Goal: Transaction & Acquisition: Purchase product/service

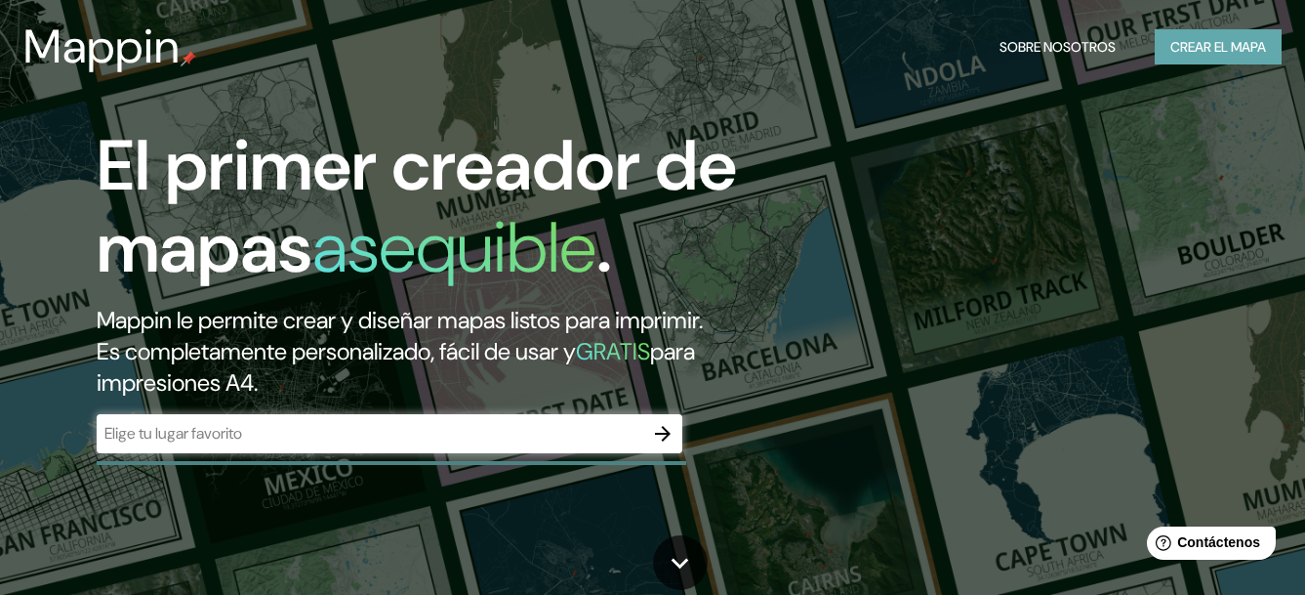
click at [1223, 46] on font "Crear el mapa" at bounding box center [1219, 47] width 96 height 24
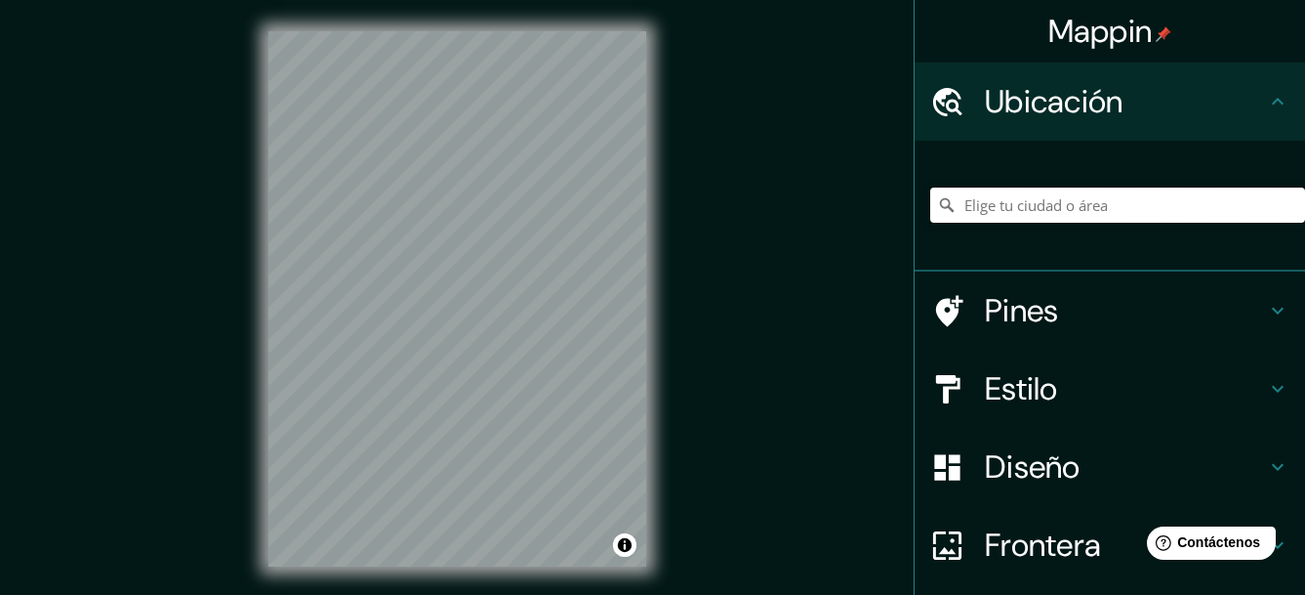
click at [1104, 209] on input "Elige tu ciudad o área" at bounding box center [1118, 204] width 375 height 35
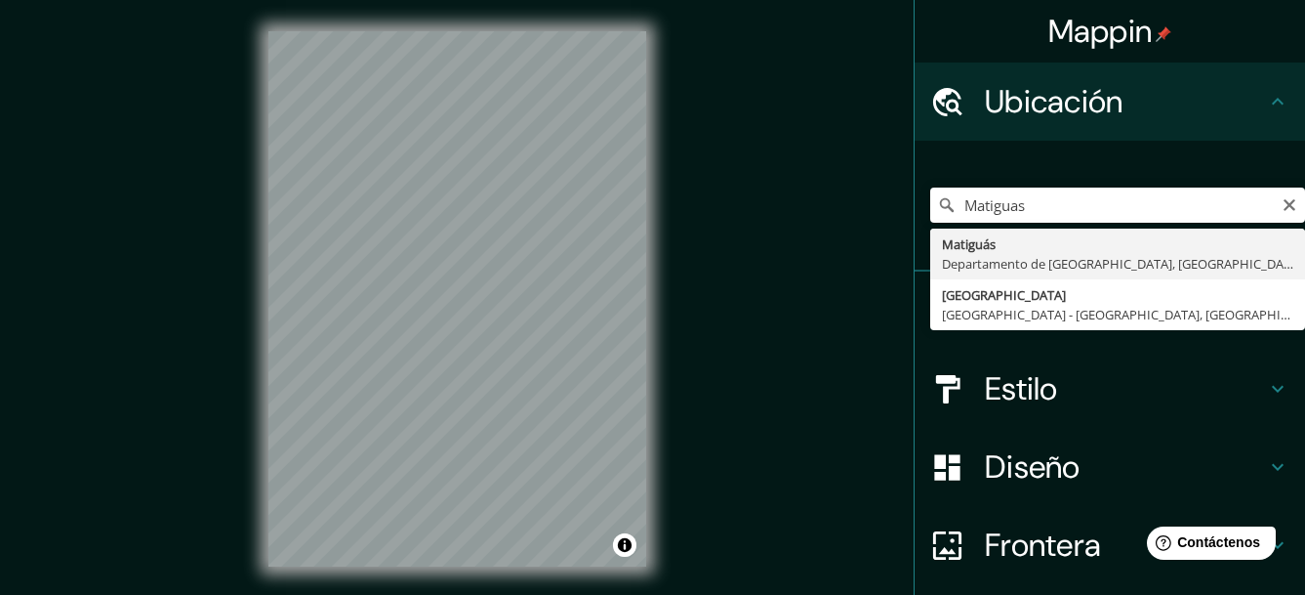
type input "Matiguás, Departamento de Matagalpa, Nicaragua"
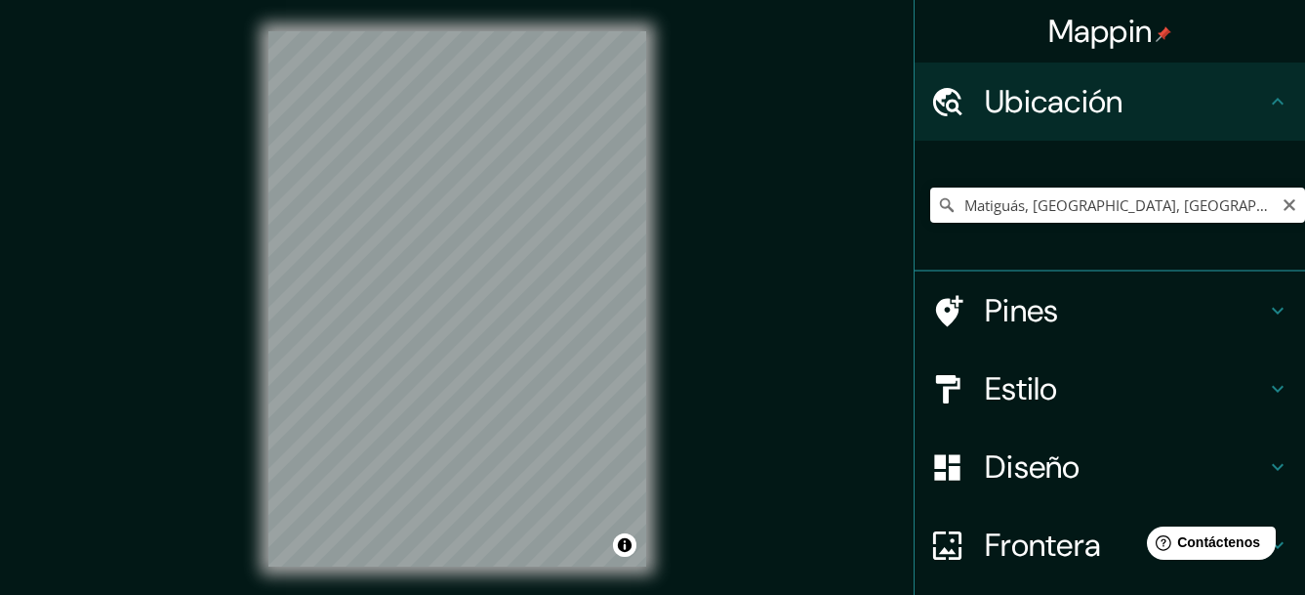
click at [1266, 465] on icon at bounding box center [1277, 466] width 23 height 23
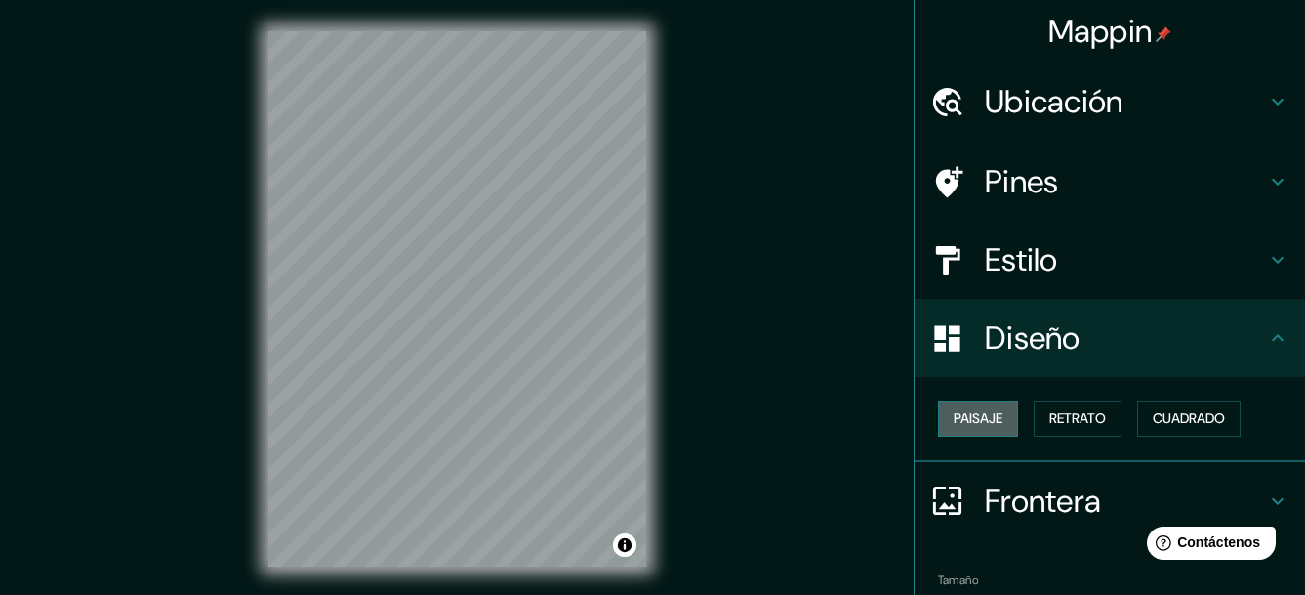
click at [938, 423] on button "Paisaje" at bounding box center [978, 418] width 80 height 36
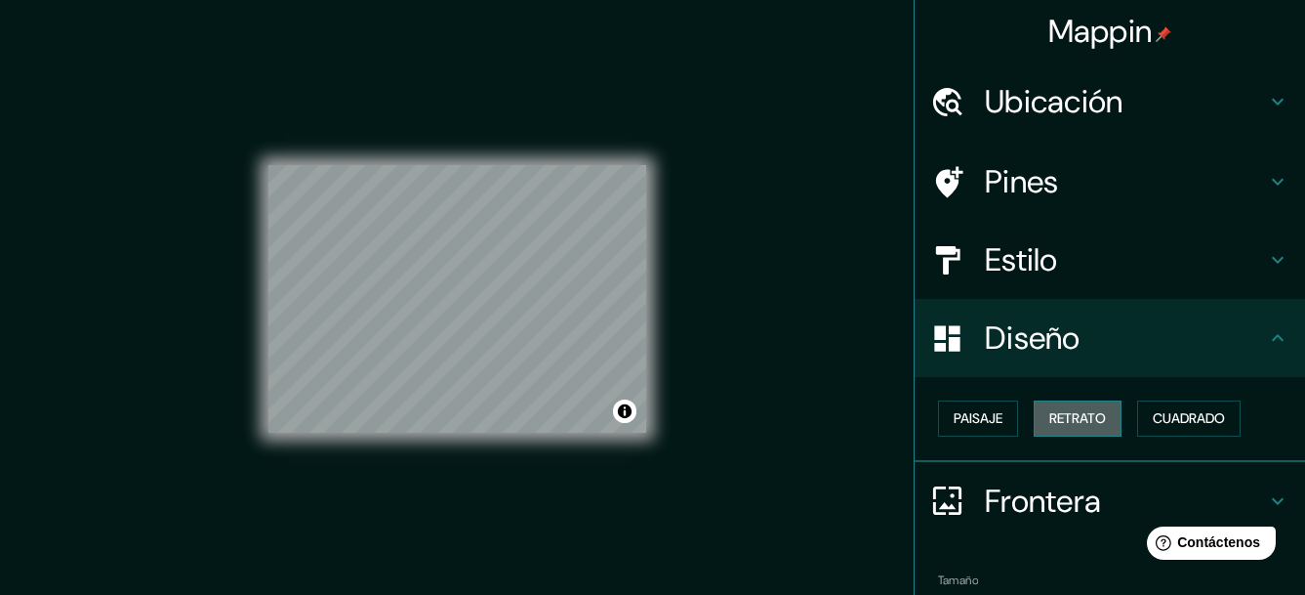
click at [1050, 424] on font "Retrato" at bounding box center [1078, 418] width 57 height 24
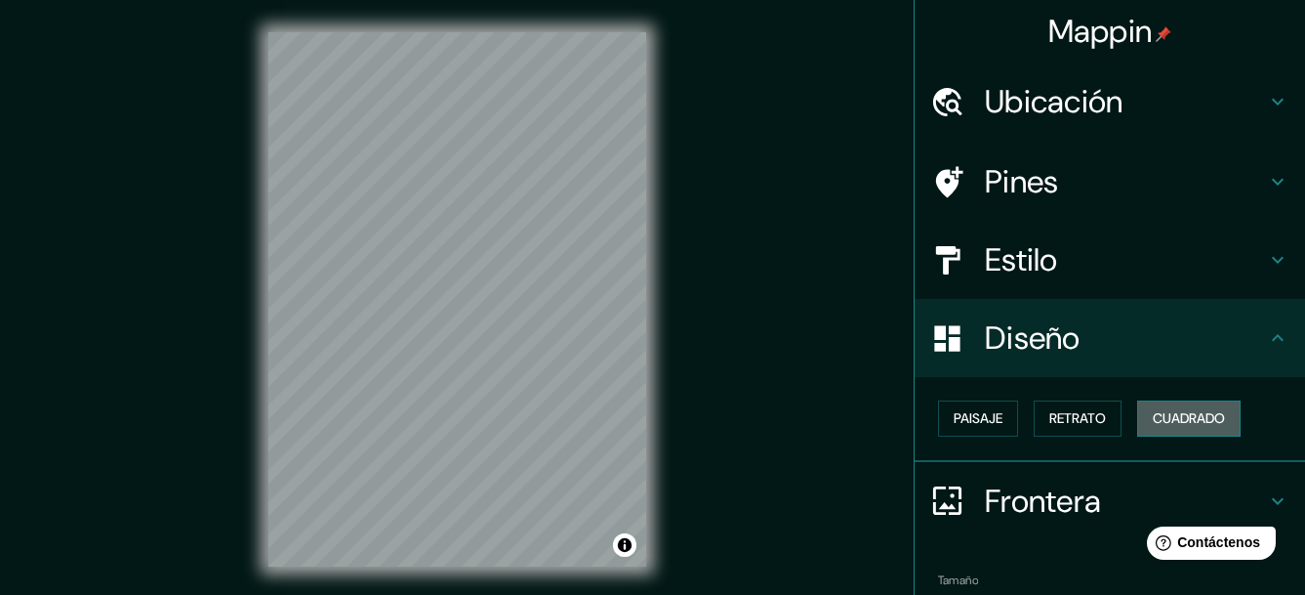
click at [1177, 422] on font "Cuadrado" at bounding box center [1189, 418] width 72 height 24
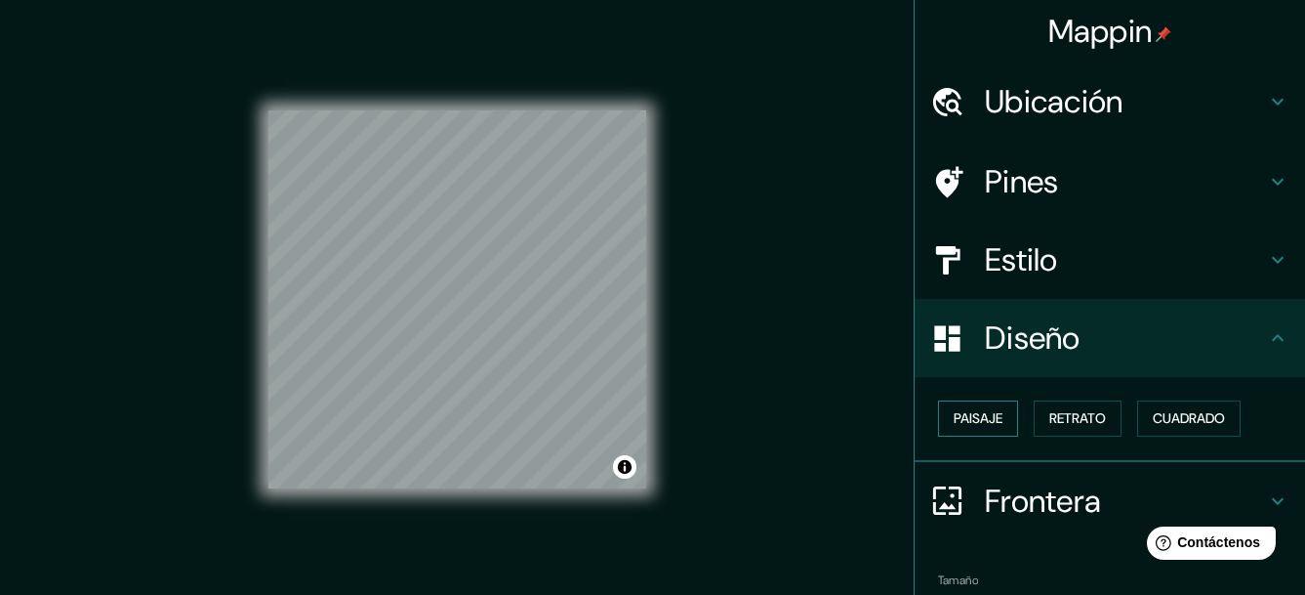
click at [965, 417] on font "Paisaje" at bounding box center [978, 418] width 49 height 24
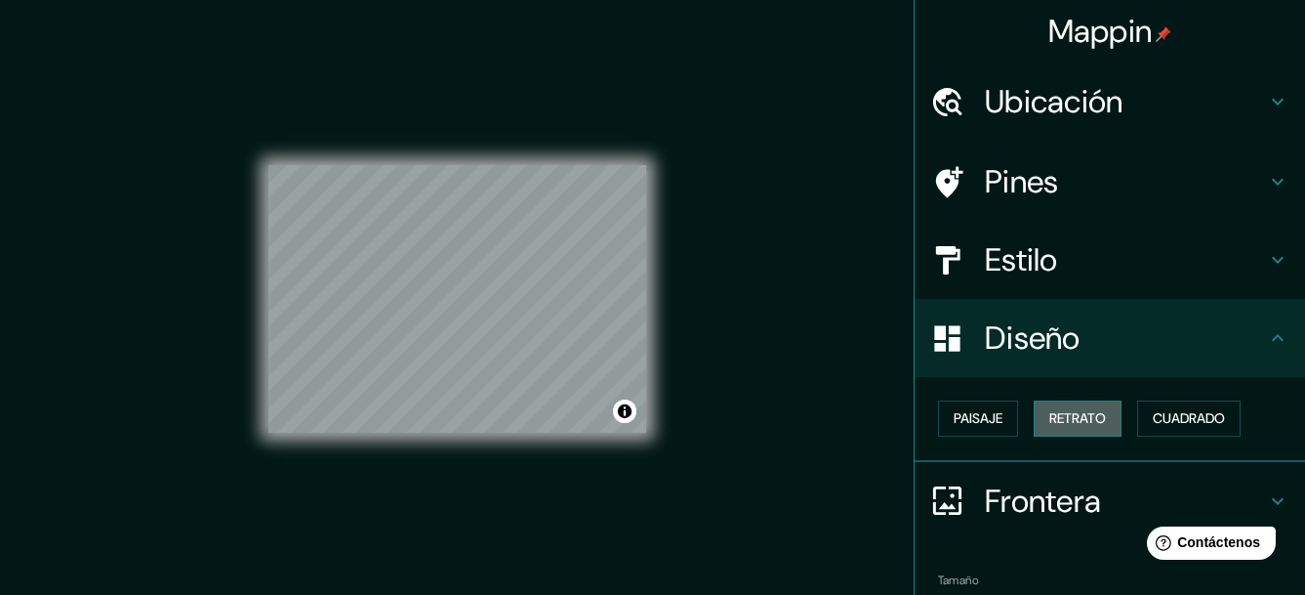
click at [1051, 409] on font "Retrato" at bounding box center [1078, 418] width 57 height 24
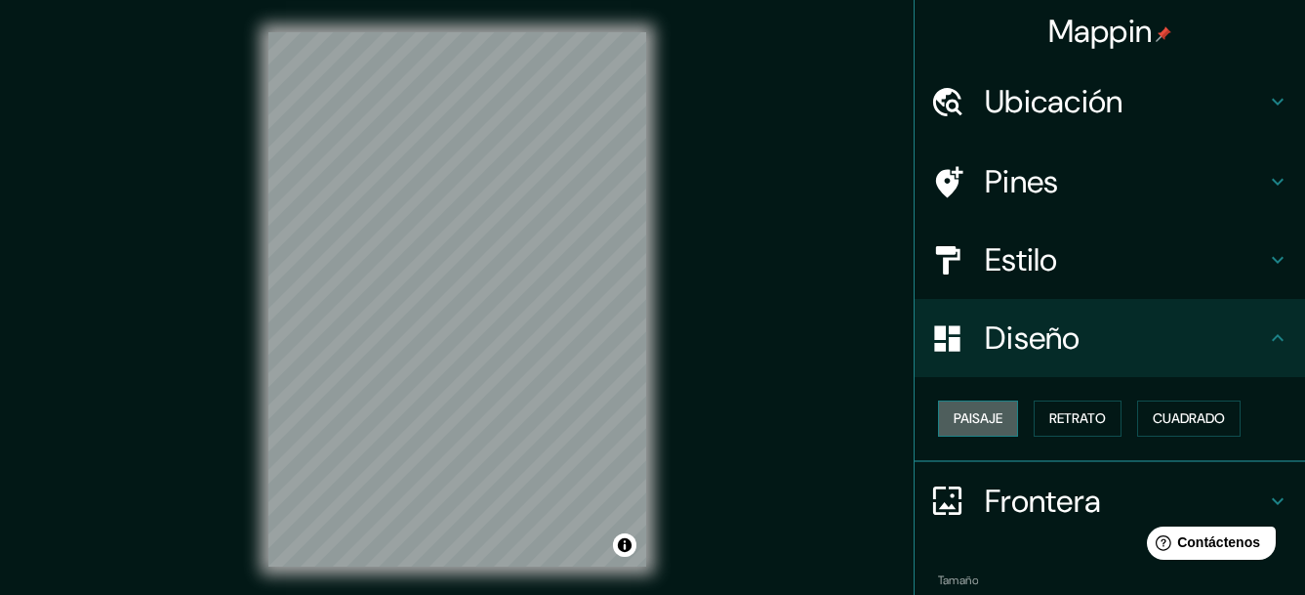
click at [976, 412] on font "Paisaje" at bounding box center [978, 418] width 49 height 24
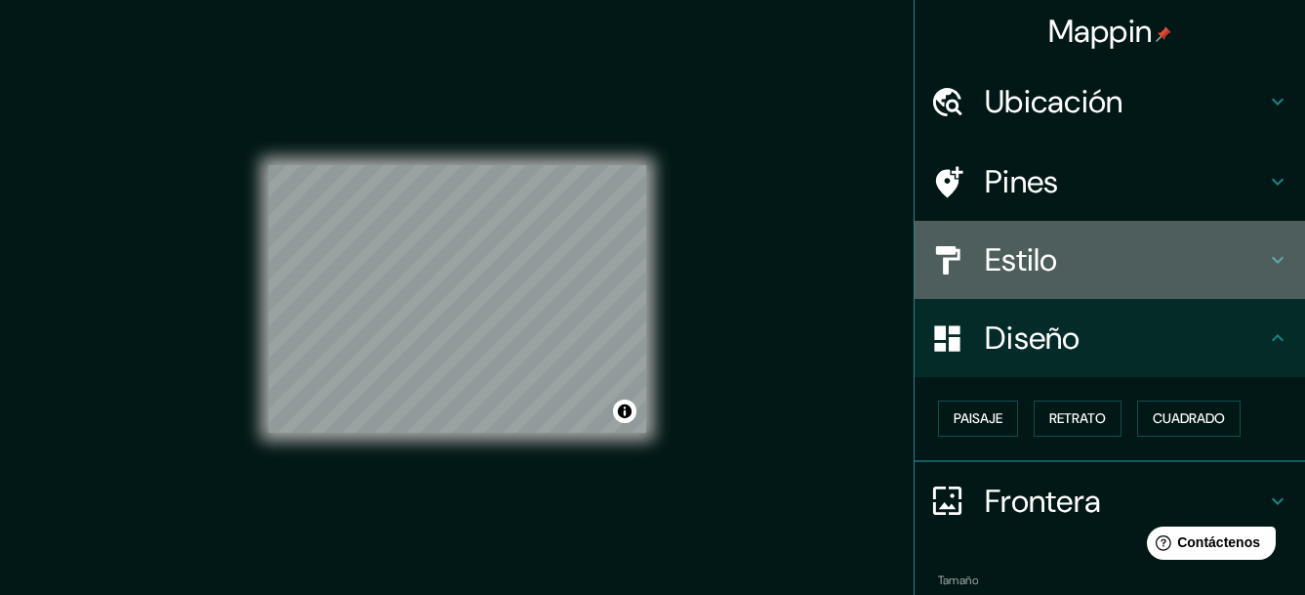
click at [1034, 271] on h4 "Estilo" at bounding box center [1125, 259] width 281 height 39
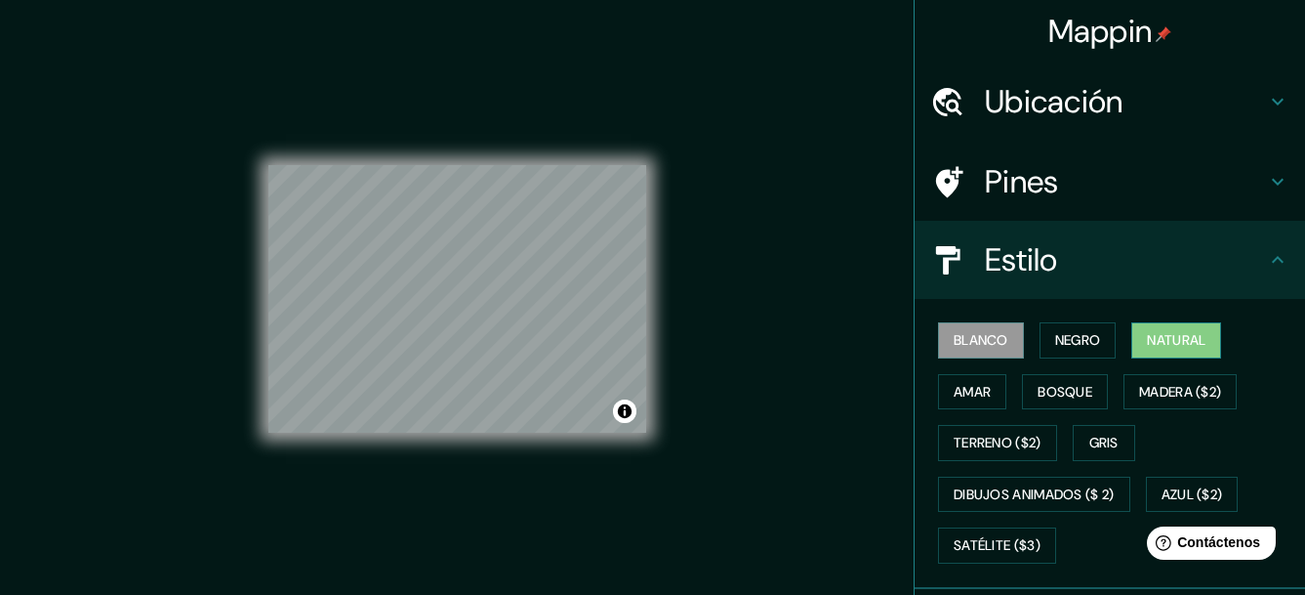
click at [1147, 342] on font "Natural" at bounding box center [1176, 340] width 59 height 24
click at [1061, 389] on font "Bosque" at bounding box center [1065, 392] width 55 height 24
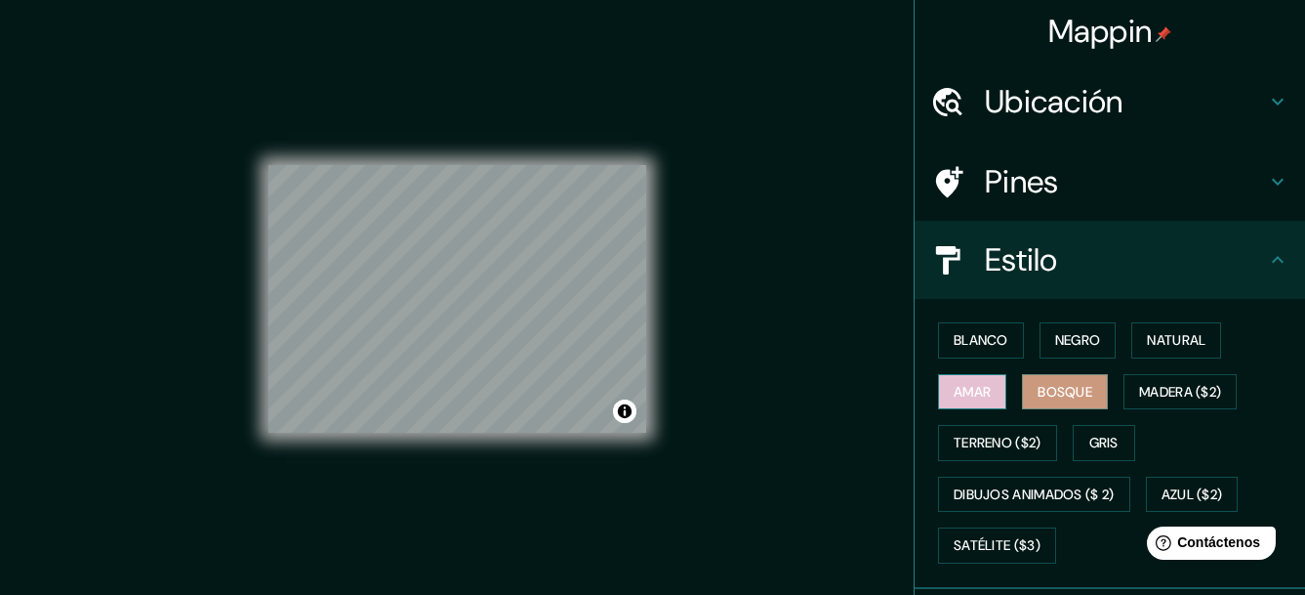
click at [962, 388] on font "Amar" at bounding box center [972, 392] width 37 height 24
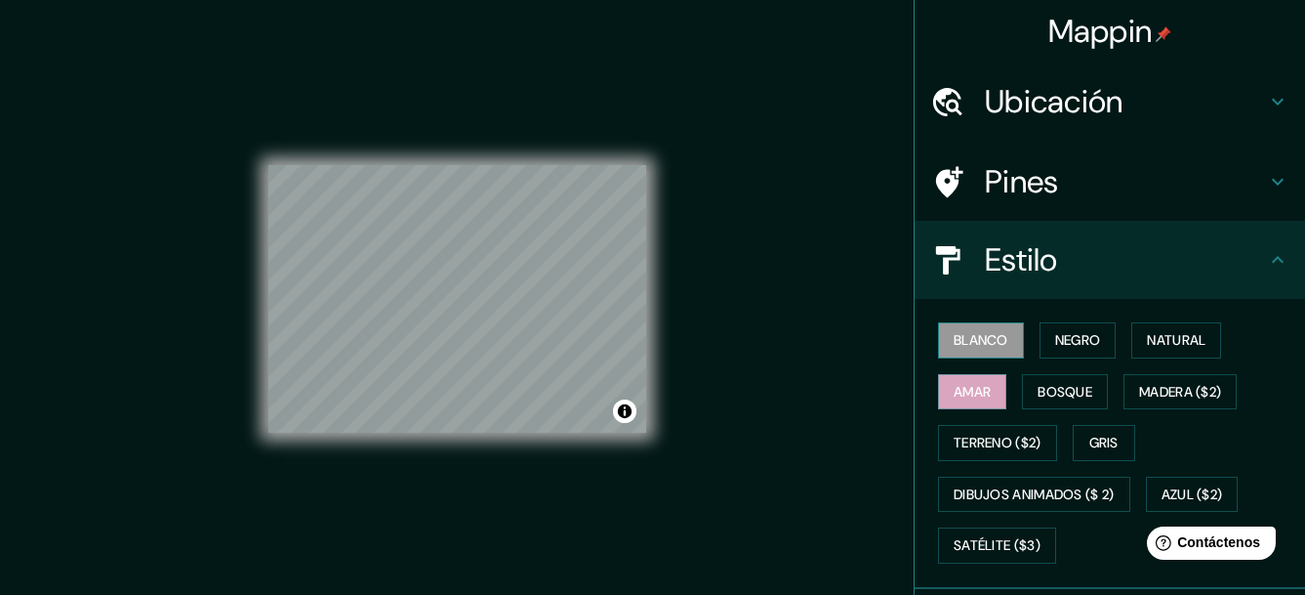
click at [969, 351] on font "Blanco" at bounding box center [981, 340] width 55 height 24
click at [1090, 437] on font "Gris" at bounding box center [1104, 443] width 29 height 24
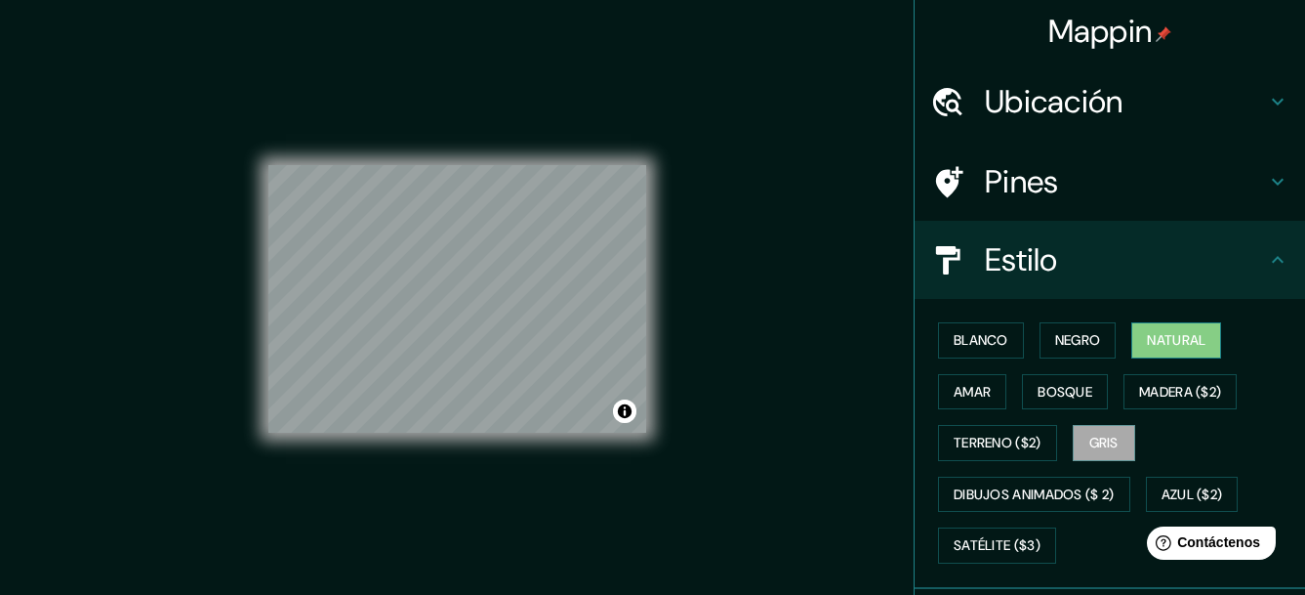
click at [1151, 351] on font "Natural" at bounding box center [1176, 340] width 59 height 24
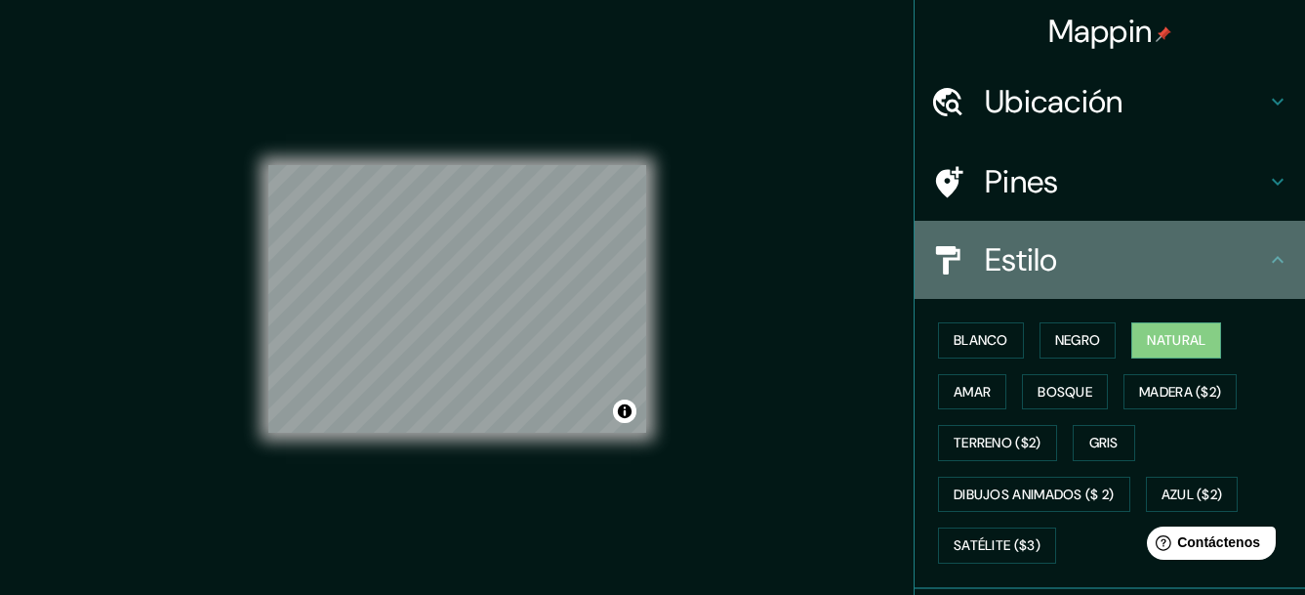
click at [1271, 275] on div "Estilo" at bounding box center [1110, 260] width 391 height 78
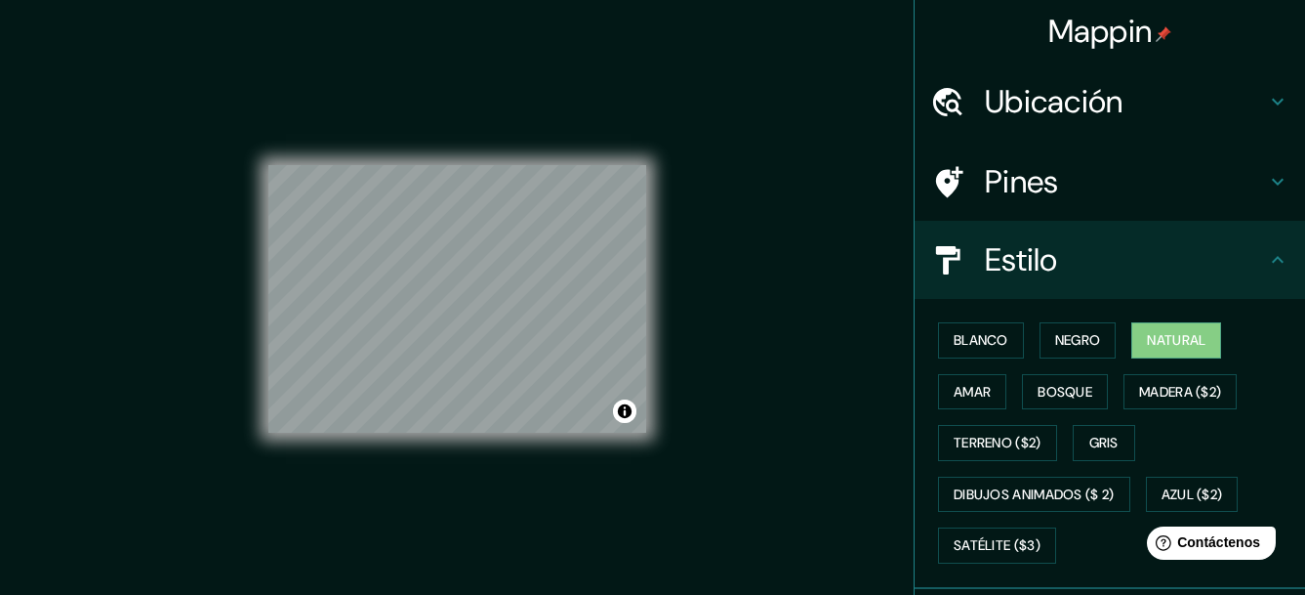
click at [1266, 263] on icon at bounding box center [1277, 259] width 23 height 23
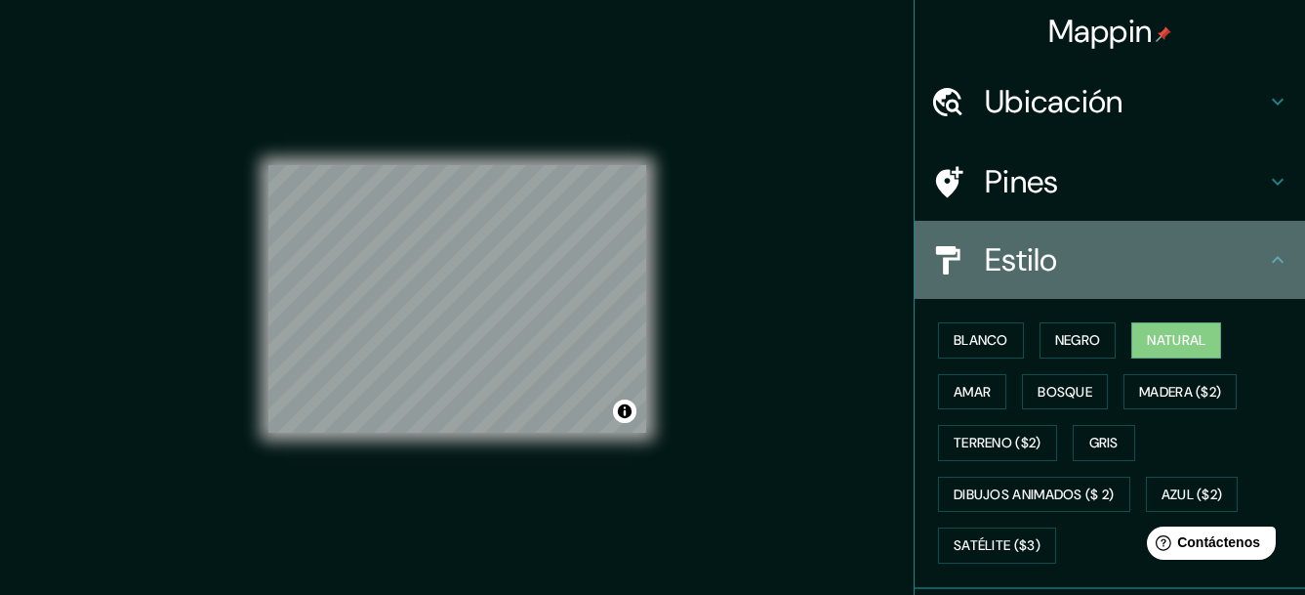
click at [1266, 259] on icon at bounding box center [1277, 259] width 23 height 23
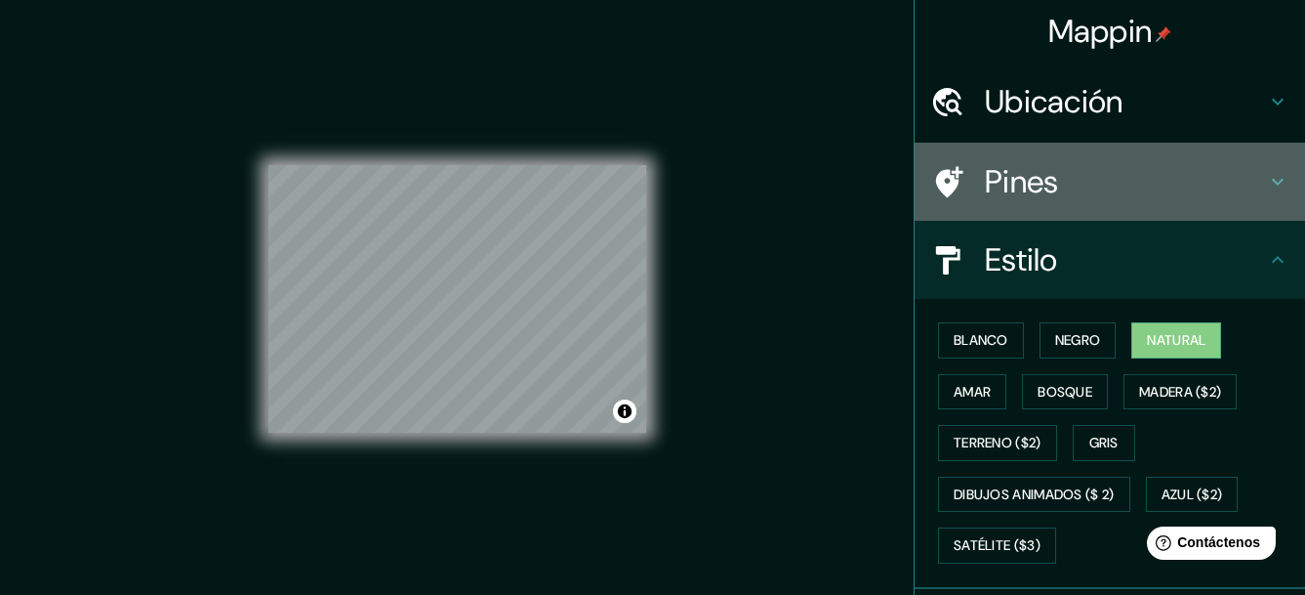
click at [1267, 172] on icon at bounding box center [1277, 181] width 23 height 23
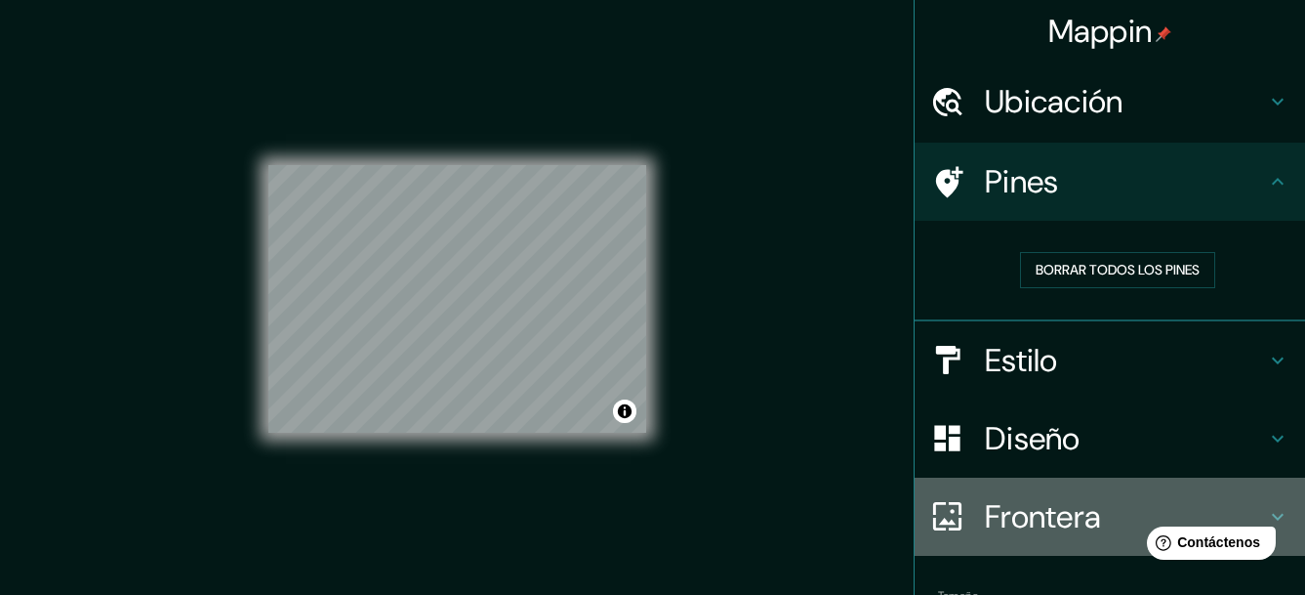
click at [1272, 517] on icon at bounding box center [1278, 516] width 12 height 7
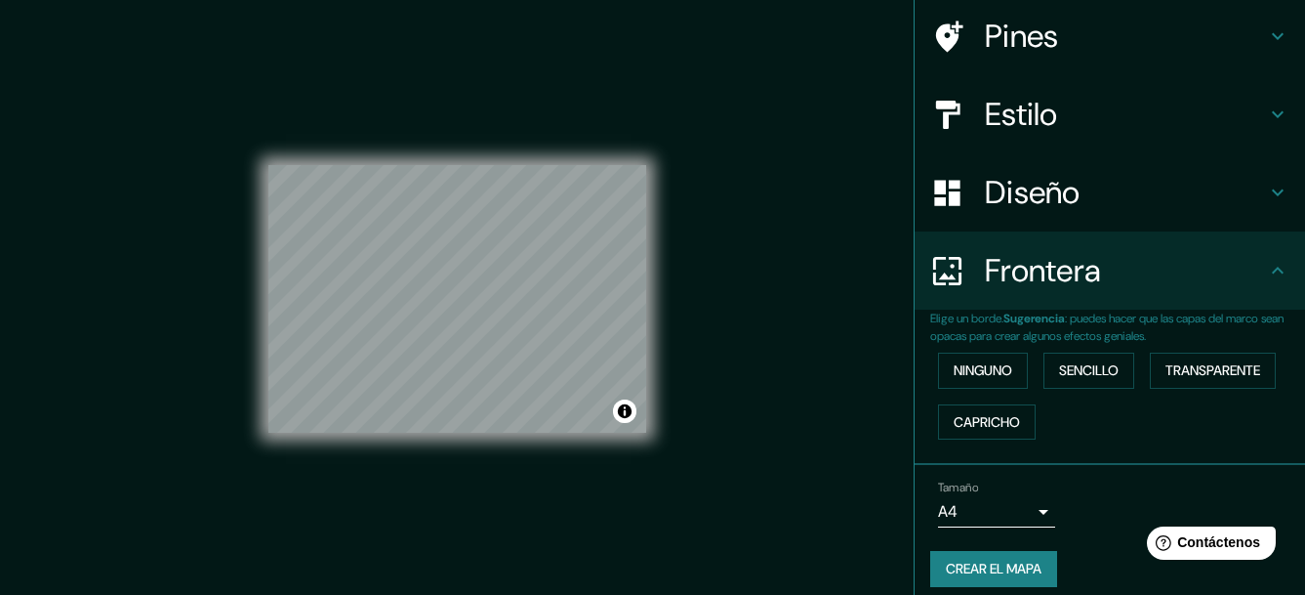
scroll to position [161, 0]
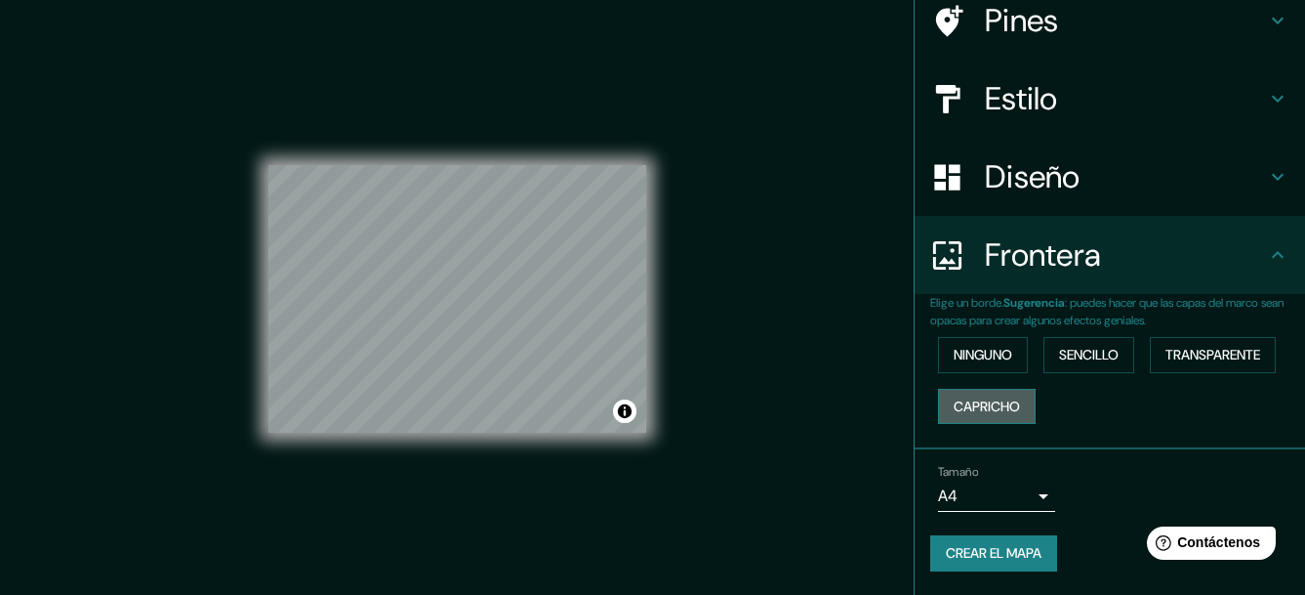
click at [992, 408] on font "Capricho" at bounding box center [987, 406] width 66 height 24
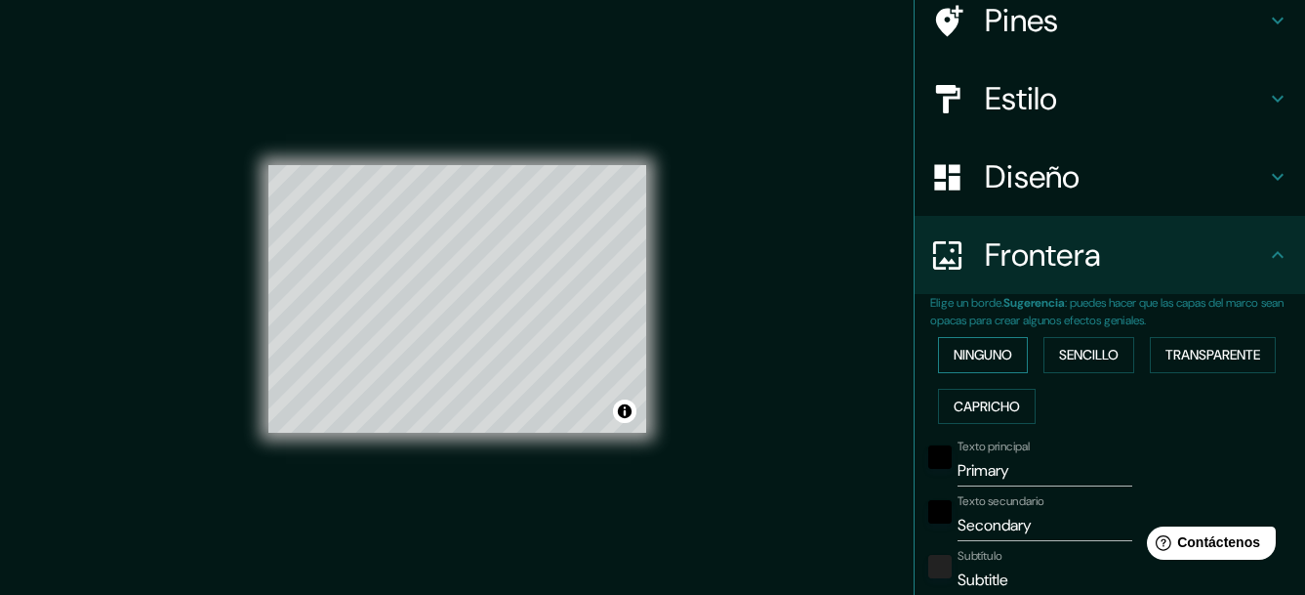
click at [977, 358] on font "Ninguno" at bounding box center [983, 355] width 59 height 24
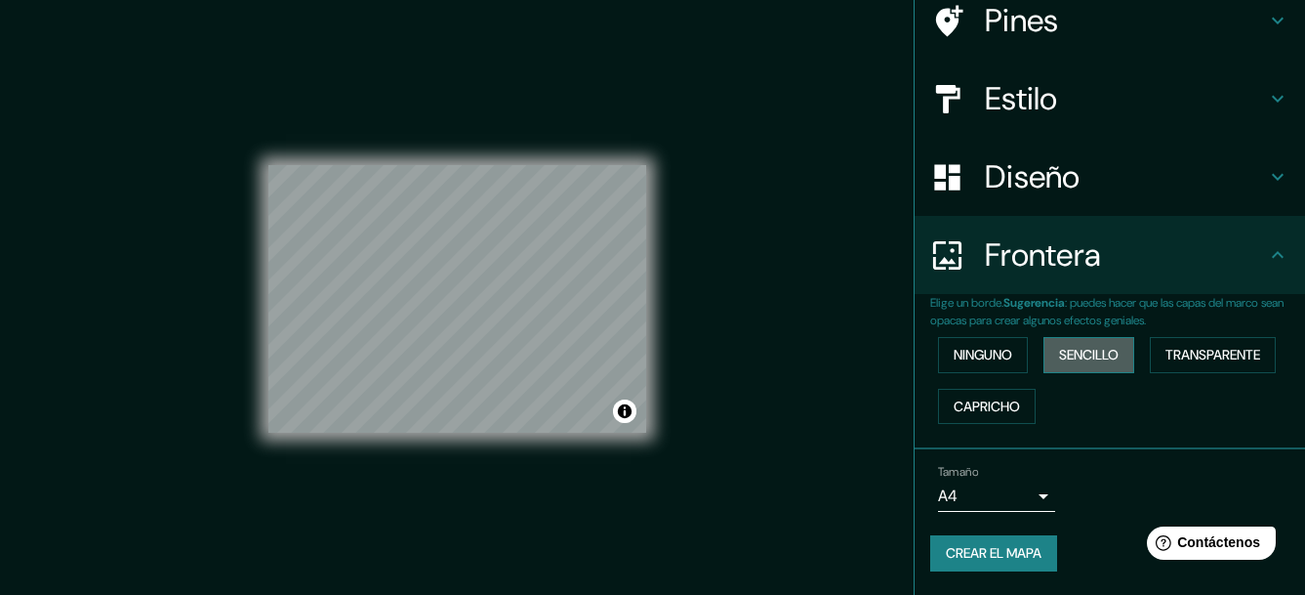
click at [1080, 354] on font "Sencillo" at bounding box center [1089, 355] width 60 height 24
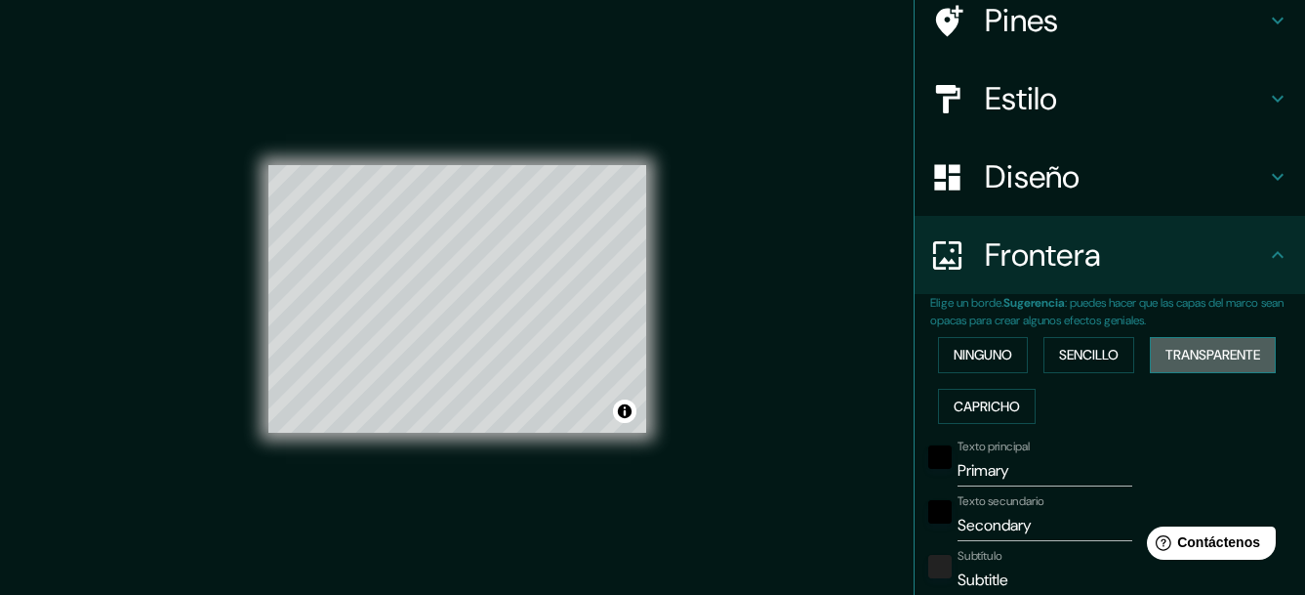
click at [1183, 346] on font "Transparente" at bounding box center [1213, 355] width 95 height 24
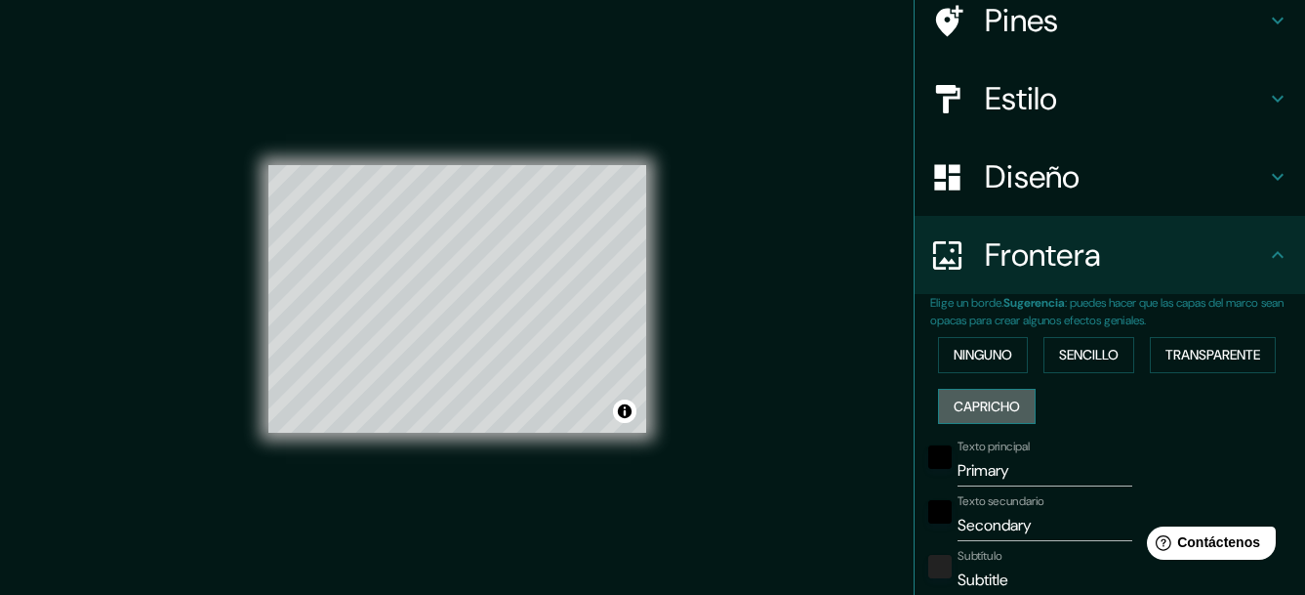
click at [954, 408] on font "Capricho" at bounding box center [987, 406] width 66 height 24
click at [954, 360] on font "Ninguno" at bounding box center [983, 355] width 59 height 24
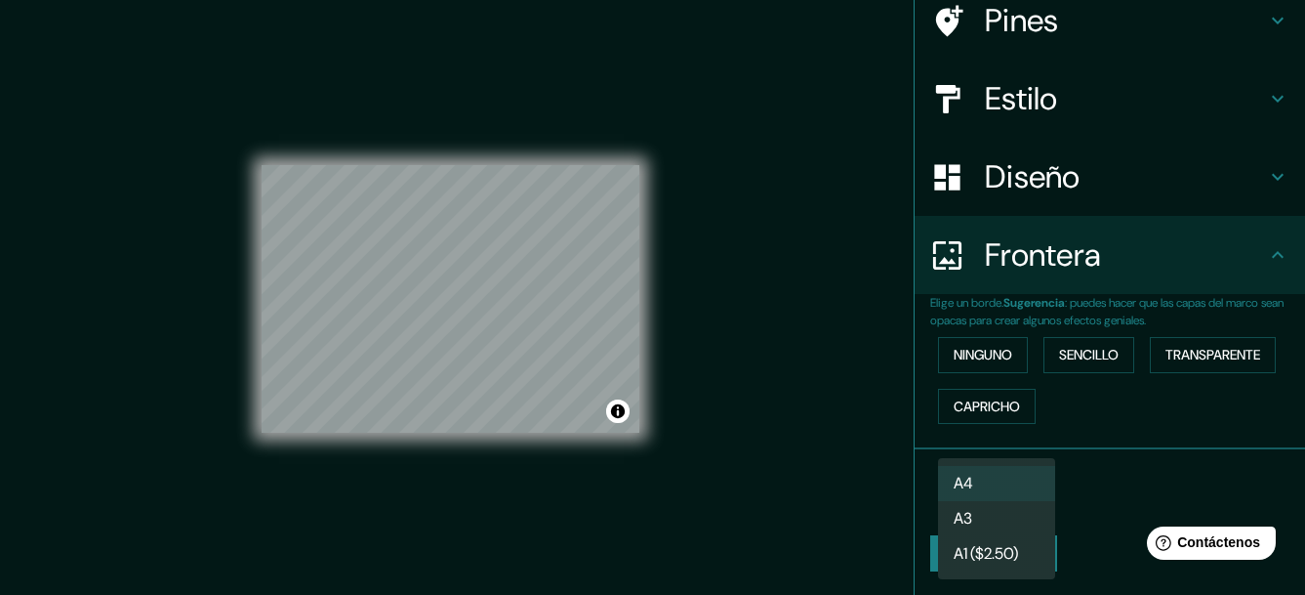
click at [1029, 496] on body "Mappin Ubicación Matiguás, Departamento de Matagalpa, Nicaragua Matiguás Depart…" at bounding box center [652, 297] width 1305 height 595
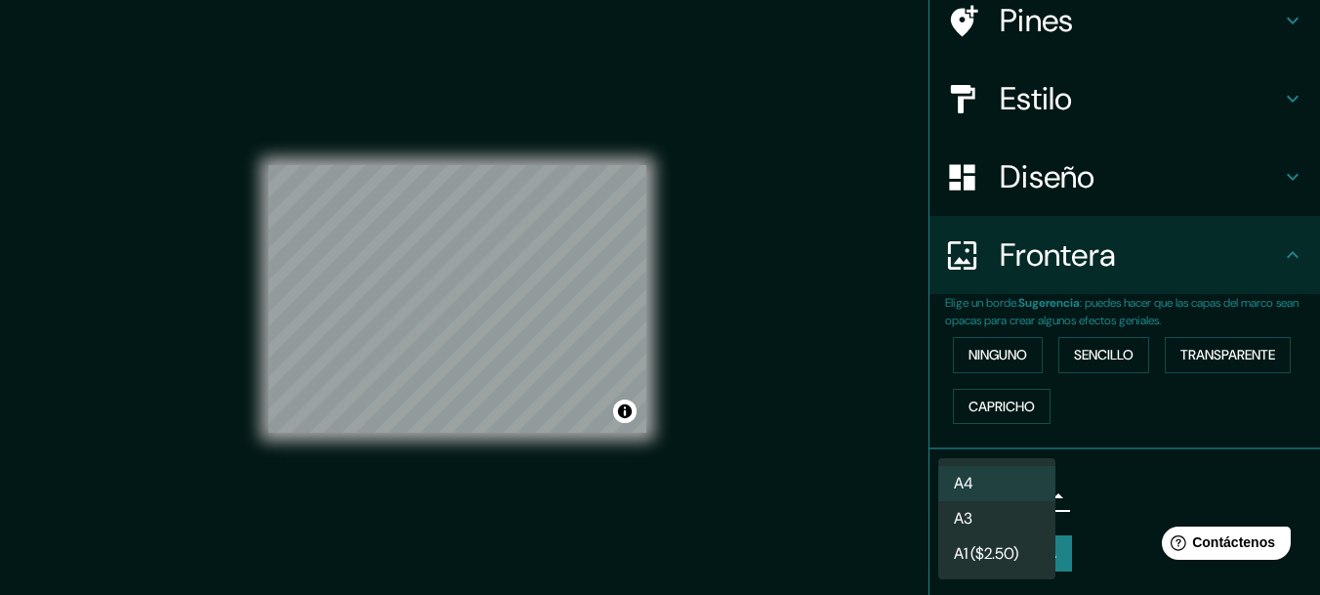
click at [1090, 477] on div at bounding box center [660, 297] width 1320 height 595
